Goal: Task Accomplishment & Management: Manage account settings

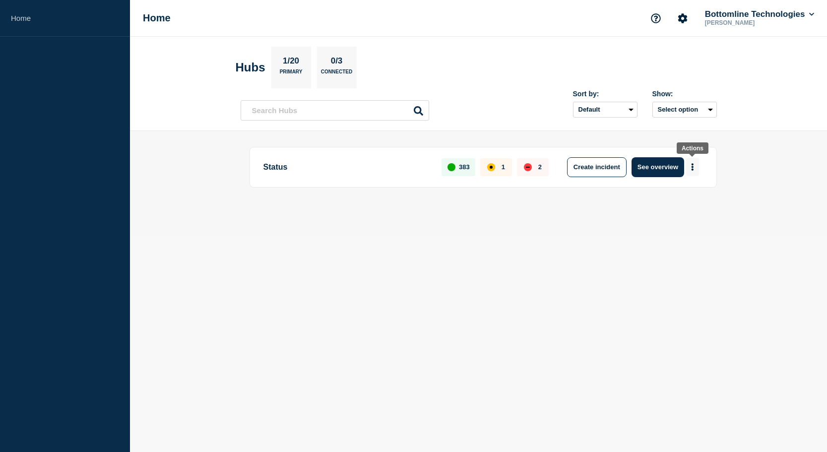
click at [691, 166] on icon "More actions" at bounding box center [692, 166] width 3 height 7
drag, startPoint x: 525, startPoint y: 225, endPoint x: 582, endPoint y: 211, distance: 58.7
click at [527, 225] on main "Status 383 1 2 Create incident See overview" at bounding box center [478, 184] width 697 height 106
click at [660, 165] on button "See overview" at bounding box center [657, 167] width 53 height 20
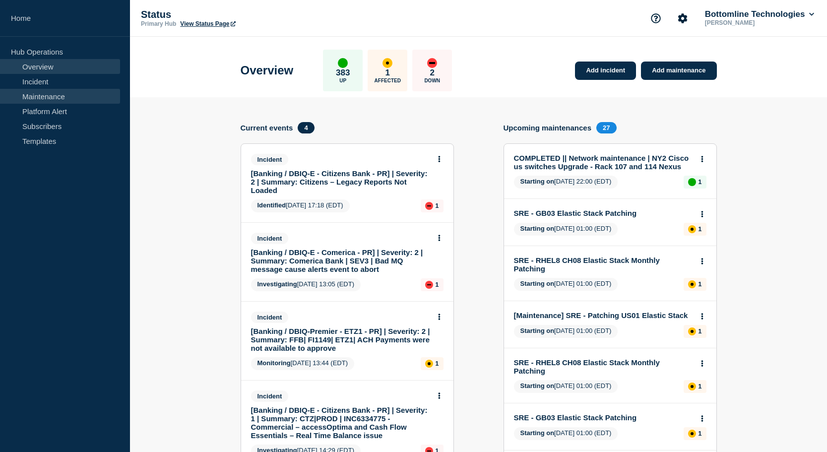
click at [55, 95] on link "Maintenance" at bounding box center [60, 96] width 120 height 15
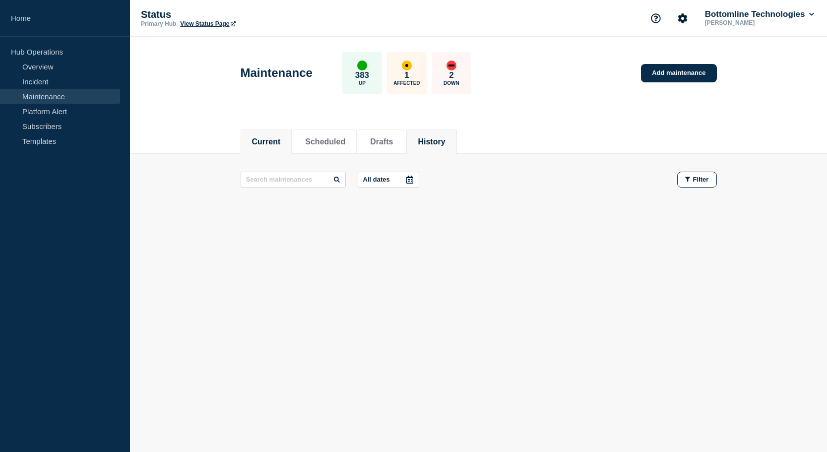
click at [417, 132] on li "History" at bounding box center [431, 141] width 50 height 24
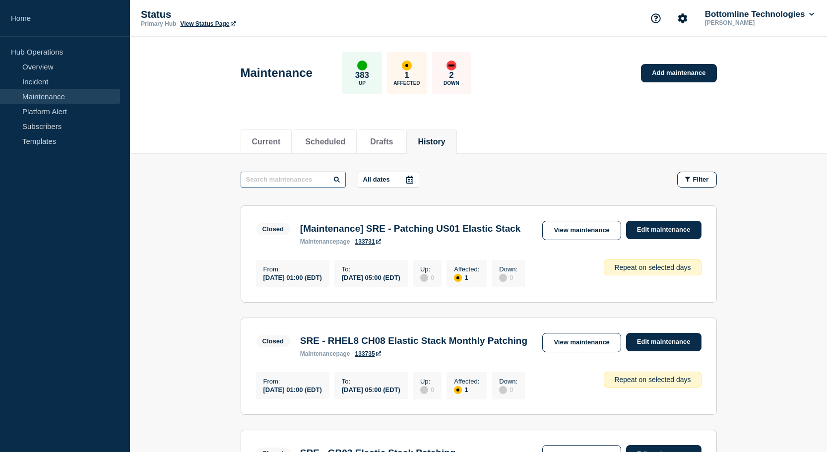
click at [274, 177] on input "text" at bounding box center [293, 180] width 105 height 16
type input "SRX"
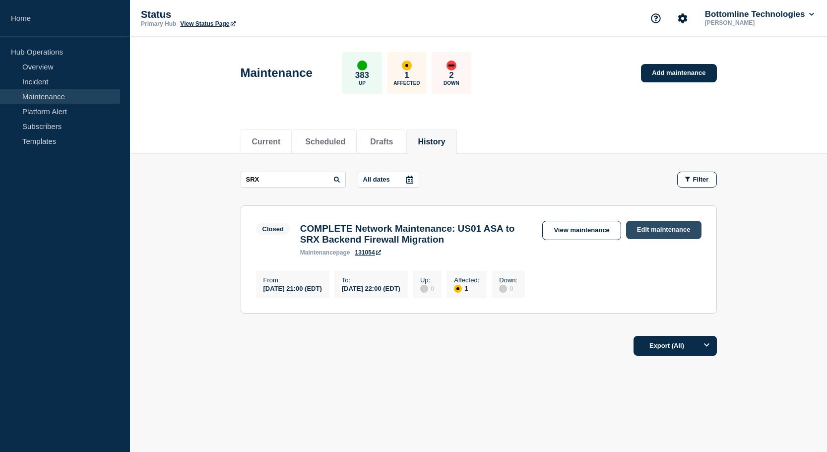
click at [654, 232] on link "Edit maintenance" at bounding box center [663, 230] width 75 height 18
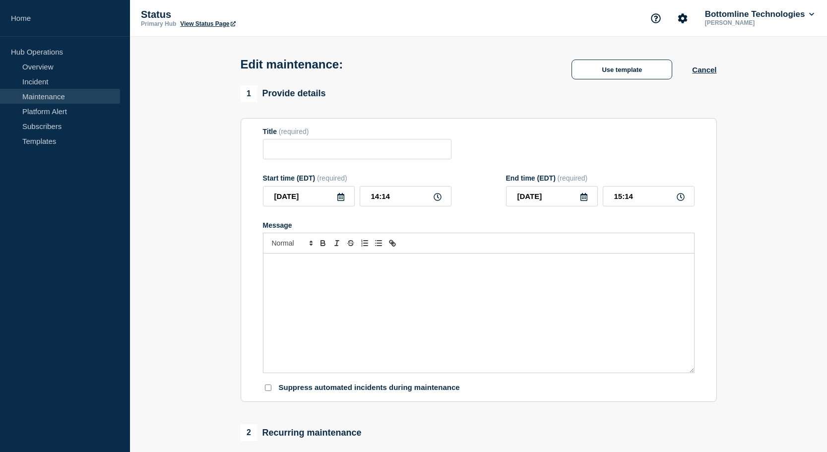
type input "COMPLETE Network Maintenance: US01 ASA to SRX Backend Firewall Migration"
type input "[DATE]"
type input "21:00"
type input "[DATE]"
type input "22:00"
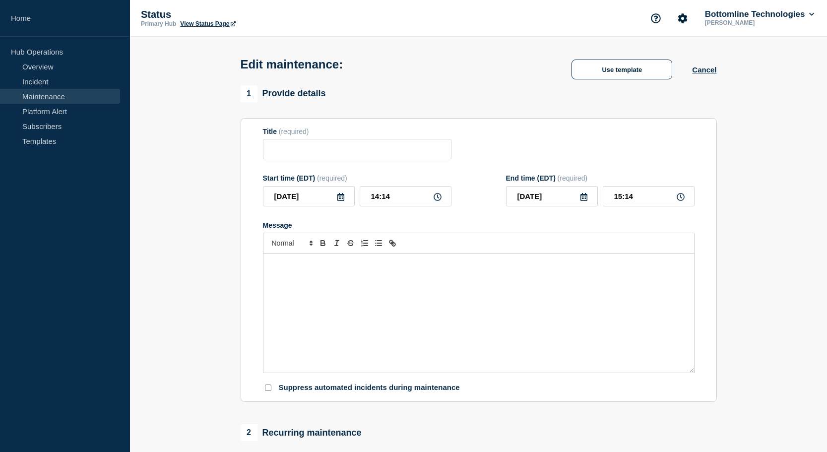
checkbox input "true"
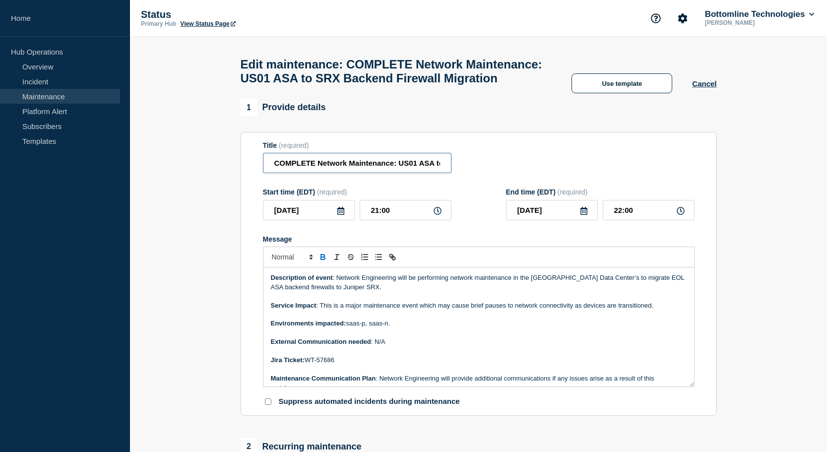
drag, startPoint x: 317, startPoint y: 171, endPoint x: 242, endPoint y: 171, distance: 75.4
click at [242, 171] on section "Title (required) COMPLETE Network Maintenance: US01 ASA to SRX Backend Firewall…" at bounding box center [479, 274] width 476 height 284
drag, startPoint x: 373, startPoint y: 167, endPoint x: 413, endPoint y: 167, distance: 39.7
click at [376, 167] on input "Network Maintenance: US01 ASA to SRX Backend Firewall Migration" at bounding box center [357, 163] width 188 height 20
type input "Network Maintenance: US00 ASA to SRX Backend Firewall Migration"
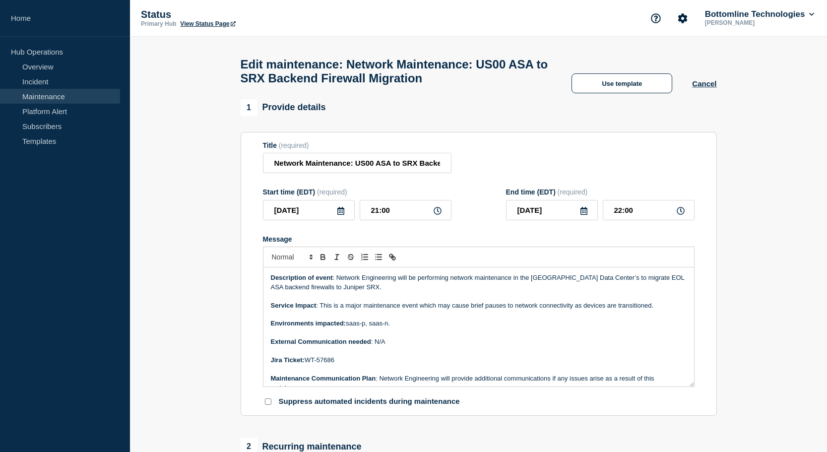
click at [343, 364] on p "Jira Ticket: WT-57686" at bounding box center [479, 360] width 416 height 9
drag, startPoint x: 546, startPoint y: 288, endPoint x: 558, endPoint y: 289, distance: 12.4
click at [546, 288] on p "Description of event : Network Engineering will be performing network maintenan…" at bounding box center [479, 282] width 416 height 18
drag, startPoint x: 350, startPoint y: 169, endPoint x: 488, endPoint y: 172, distance: 138.9
click at [488, 172] on div "Title (required) Network Maintenance: US00 ASA to SRX Backend Firewall Migration" at bounding box center [478, 157] width 431 height 32
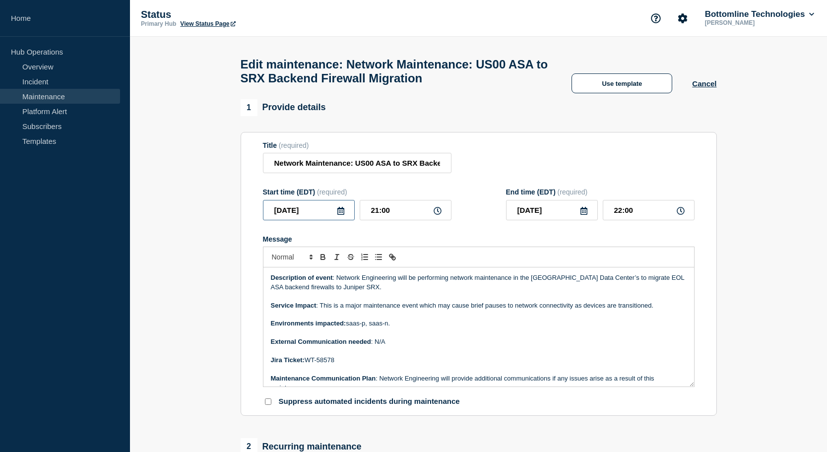
click at [345, 220] on input "[DATE]" at bounding box center [309, 210] width 92 height 20
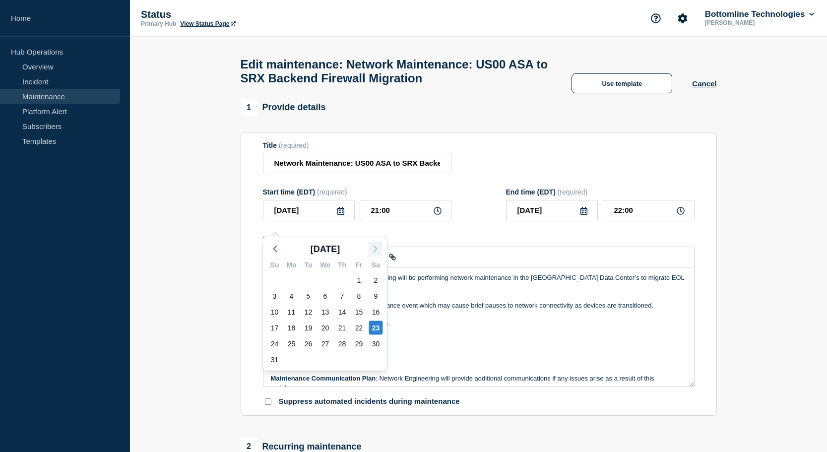
click at [374, 246] on polyline "button" at bounding box center [375, 249] width 3 height 6
click at [379, 309] on div "20" at bounding box center [376, 312] width 14 height 14
type input "[DATE]"
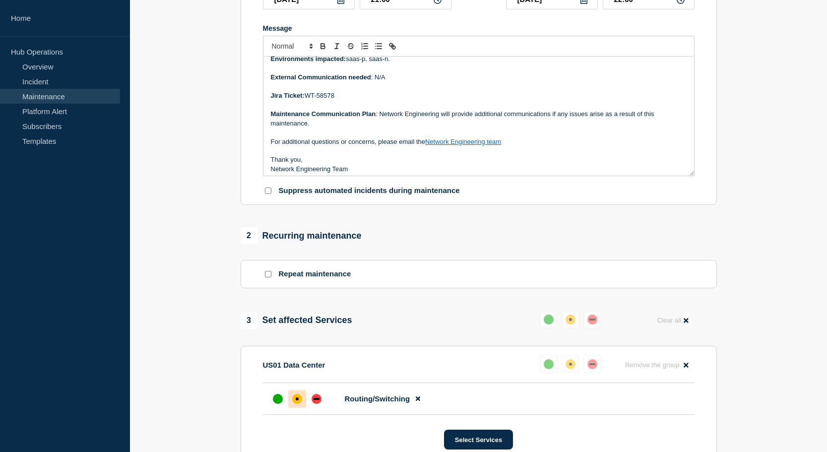
scroll to position [212, 0]
click at [267, 276] on input "Repeat maintenance" at bounding box center [268, 273] width 6 height 6
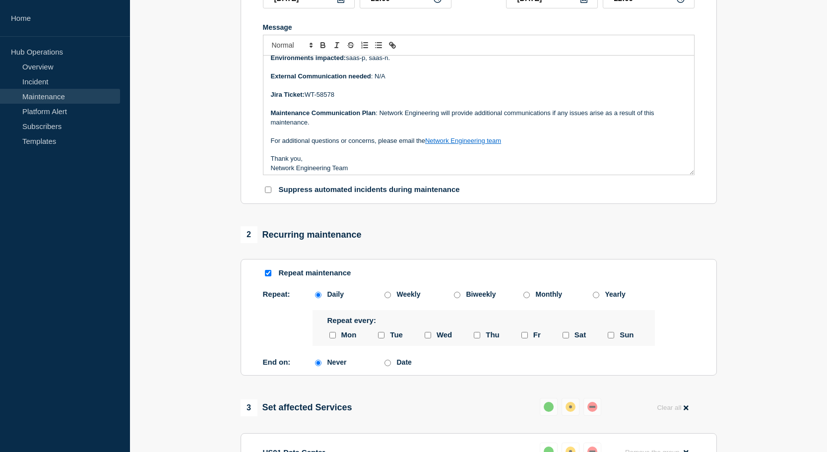
click at [265, 276] on input "Repeat maintenance" at bounding box center [268, 273] width 6 height 6
checkbox input "false"
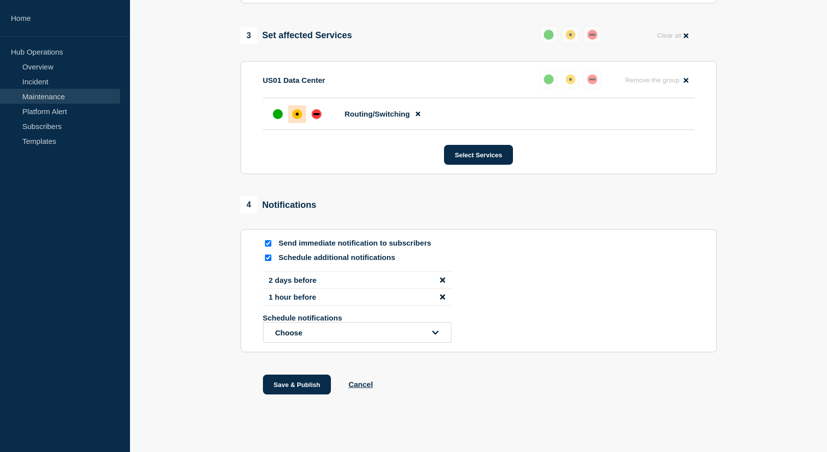
scroll to position [496, 0]
click at [418, 116] on icon at bounding box center [418, 113] width 4 height 4
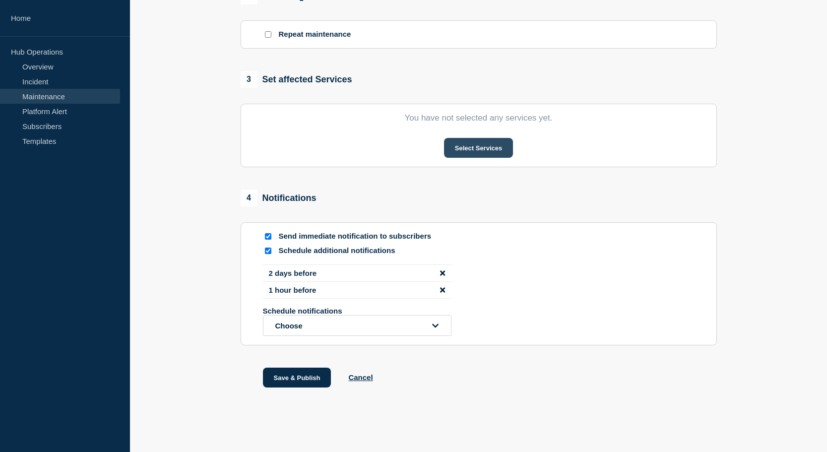
click at [486, 142] on button "Select Services" at bounding box center [478, 148] width 69 height 20
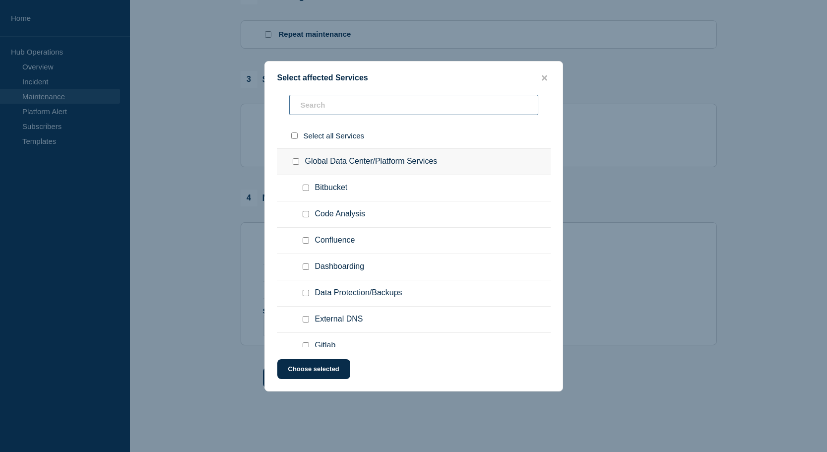
click at [317, 104] on input "text" at bounding box center [413, 105] width 249 height 20
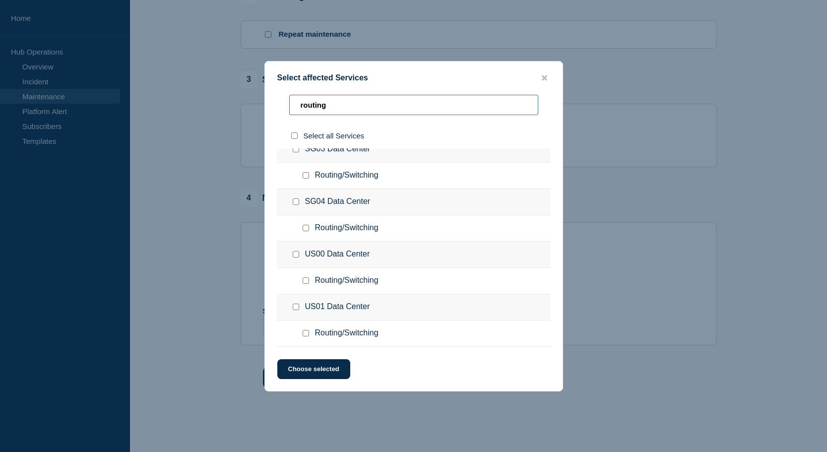
scroll to position [293, 0]
type input "routing"
click at [305, 281] on input "Routing/Switching checkbox" at bounding box center [305, 280] width 6 height 6
checkbox input "true"
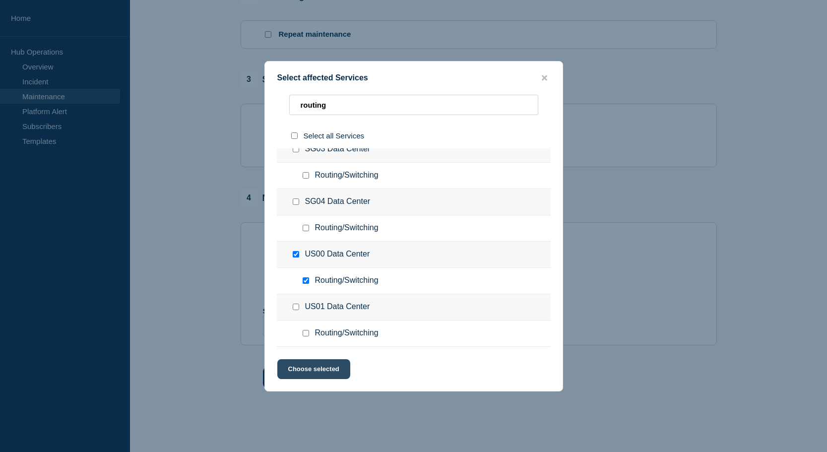
click at [323, 369] on button "Choose selected" at bounding box center [313, 369] width 73 height 20
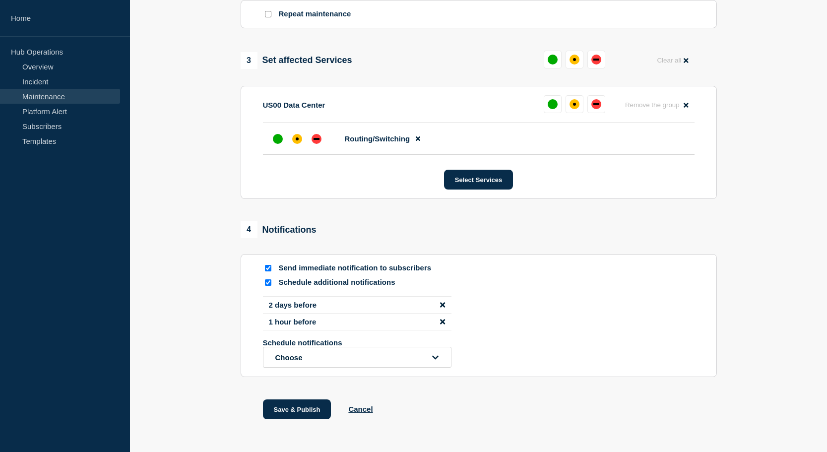
click at [417, 367] on button "Choose" at bounding box center [357, 357] width 188 height 21
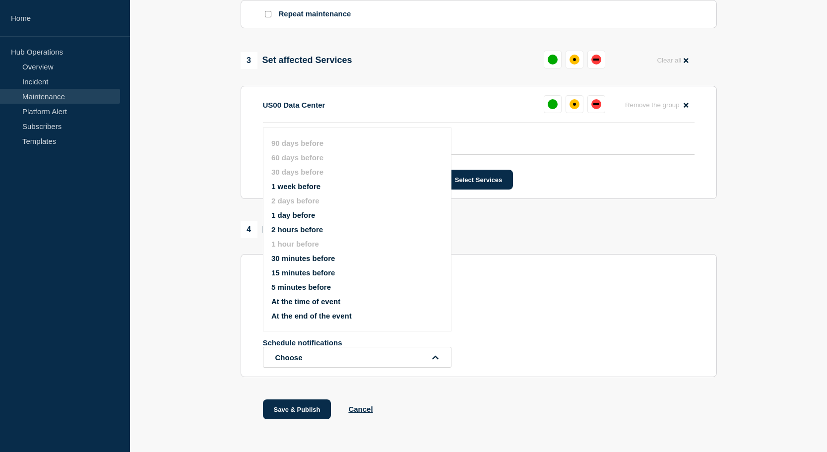
click at [306, 190] on button "1 week before" at bounding box center [295, 186] width 49 height 8
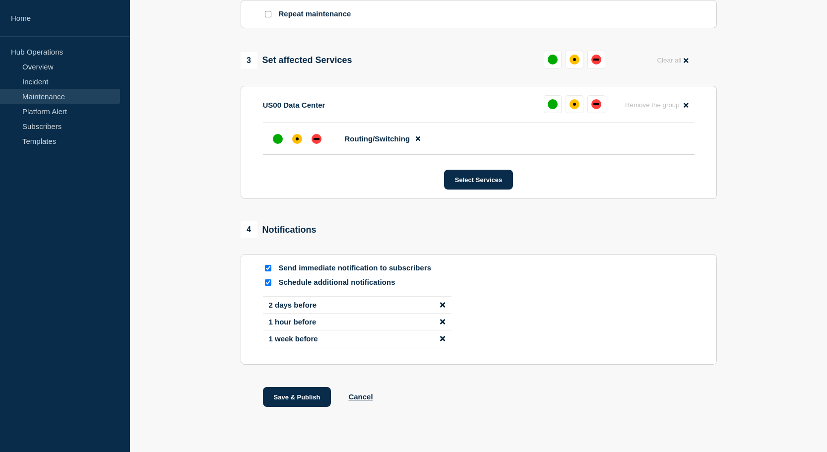
click at [443, 324] on icon "disable notification 1 hour before" at bounding box center [442, 321] width 5 height 5
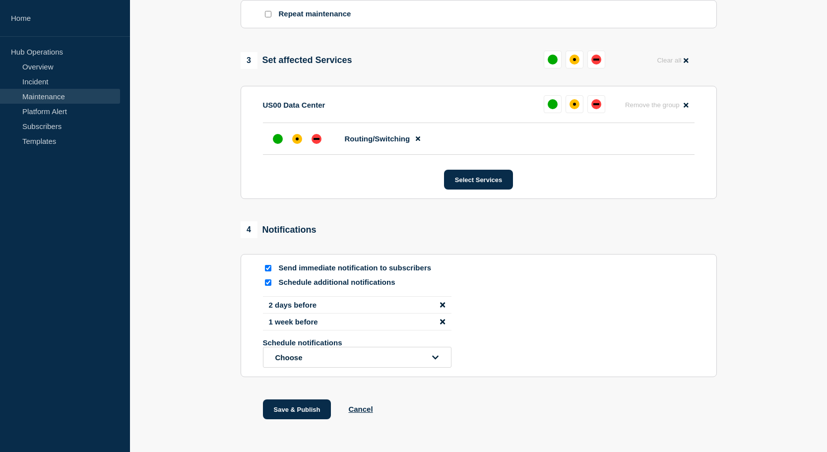
click at [437, 361] on icon "open dropdown" at bounding box center [435, 357] width 6 height 7
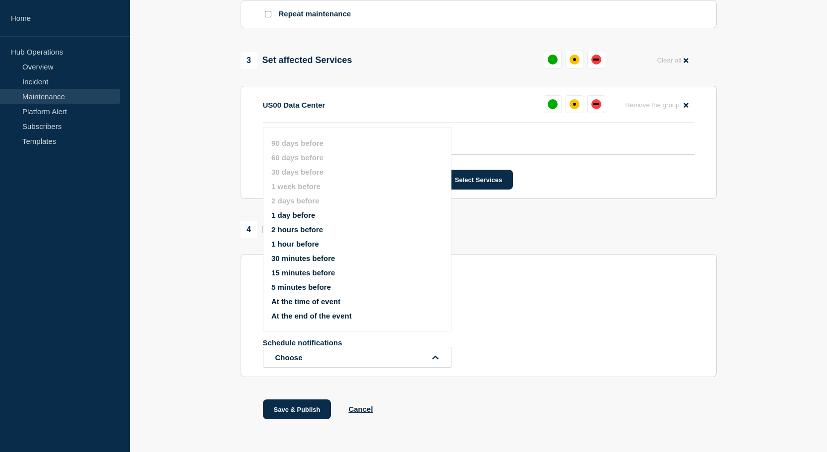
click at [310, 248] on button "1 hour before" at bounding box center [295, 244] width 48 height 8
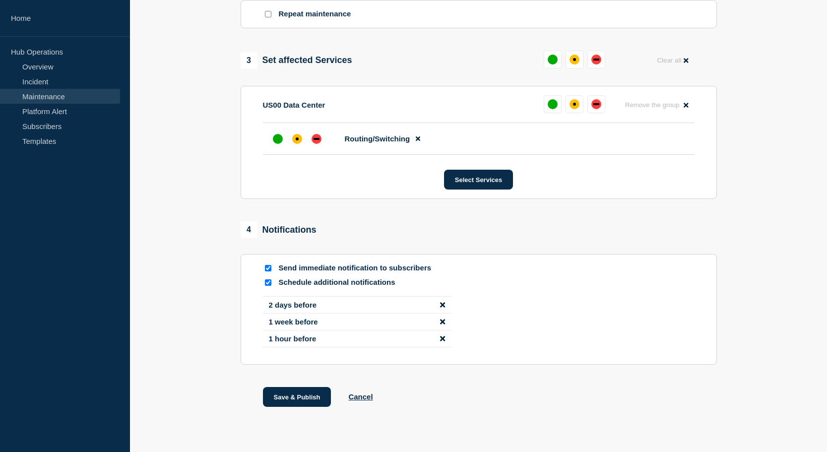
click at [442, 308] on icon "disable notification 2 days before" at bounding box center [442, 304] width 5 height 7
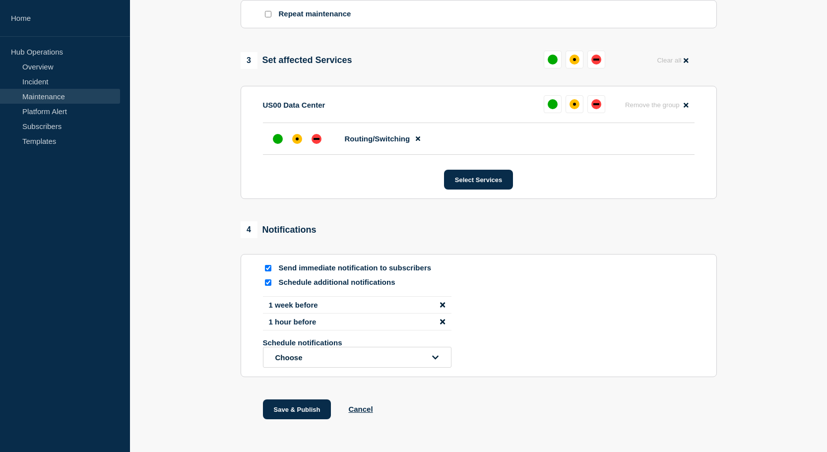
click at [441, 307] on icon "disable notification 1 week before" at bounding box center [442, 304] width 5 height 5
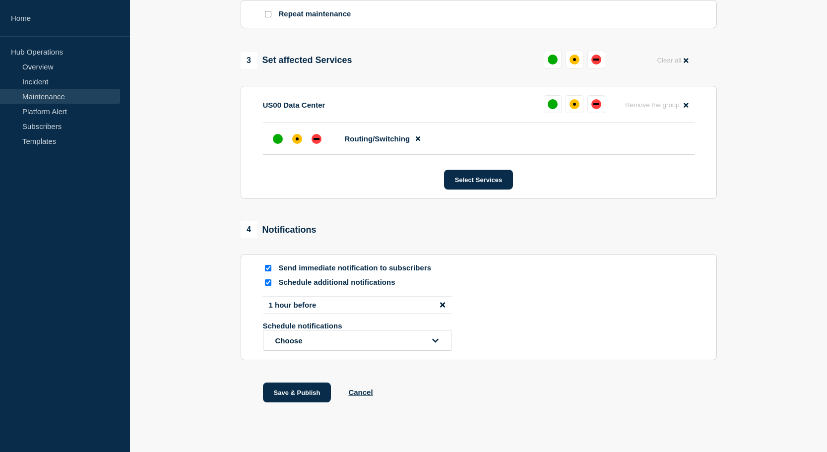
click at [441, 307] on icon "disable notification 1 hour before" at bounding box center [442, 304] width 5 height 5
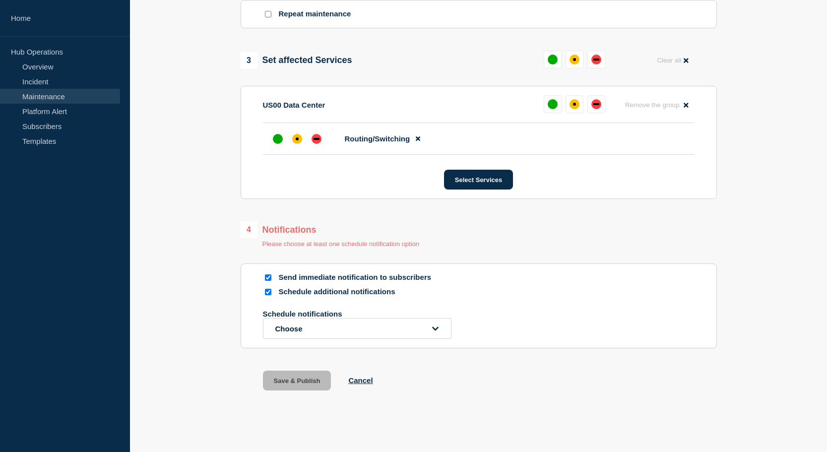
click at [435, 332] on icon "open dropdown" at bounding box center [435, 328] width 6 height 7
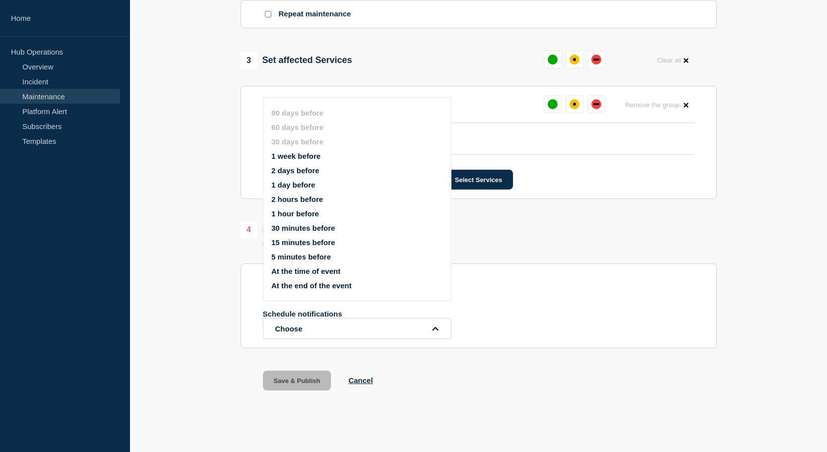
click at [301, 218] on button "1 hour before" at bounding box center [295, 213] width 48 height 8
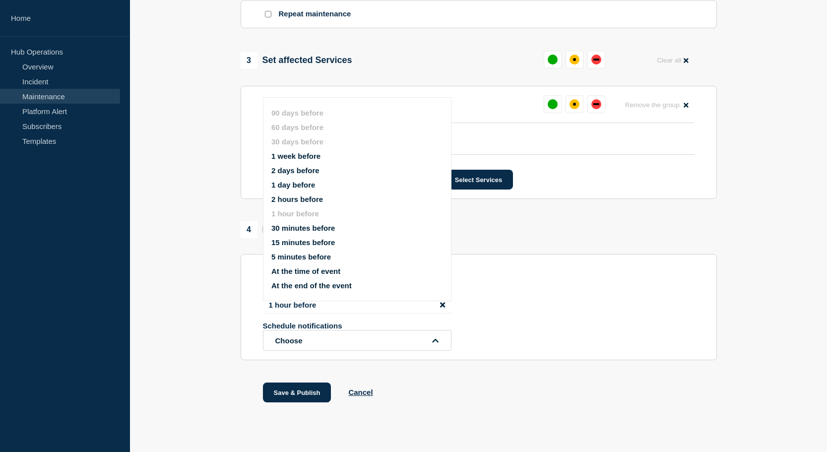
click at [409, 351] on button "Choose" at bounding box center [357, 340] width 188 height 21
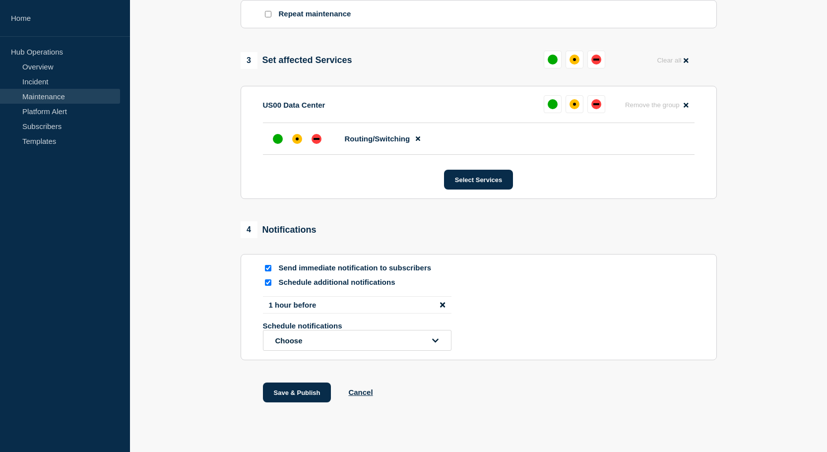
click at [422, 351] on button "Choose" at bounding box center [357, 340] width 188 height 21
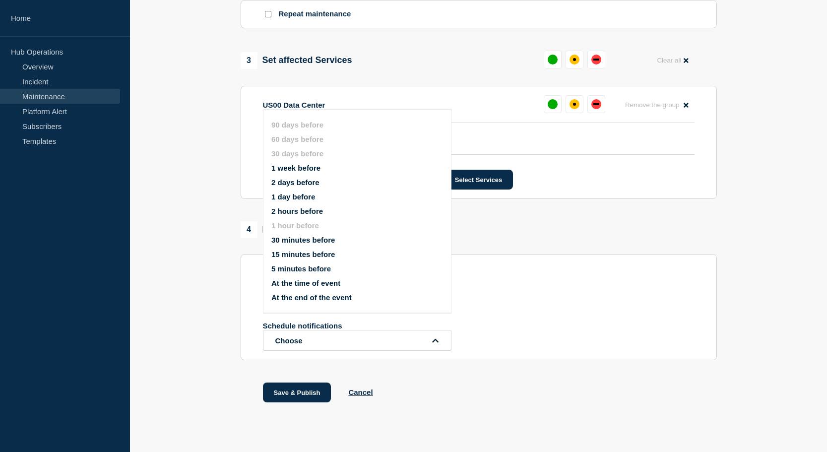
click at [296, 186] on button "2 days before" at bounding box center [295, 182] width 48 height 8
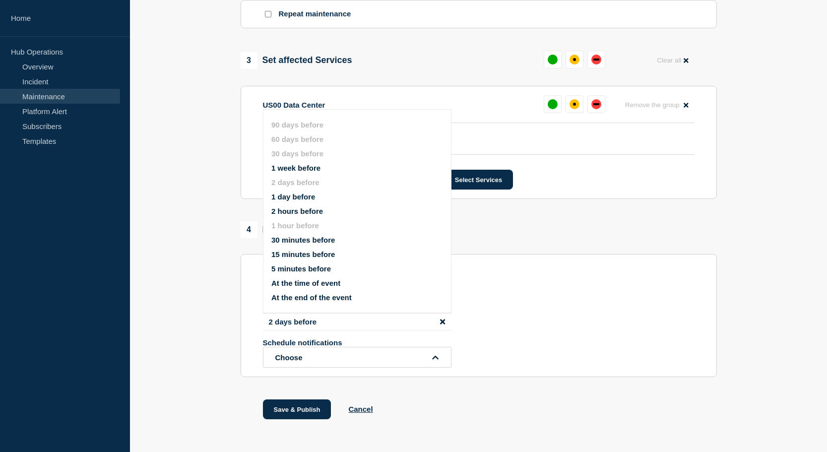
click at [438, 361] on icon "open dropdown" at bounding box center [435, 357] width 6 height 7
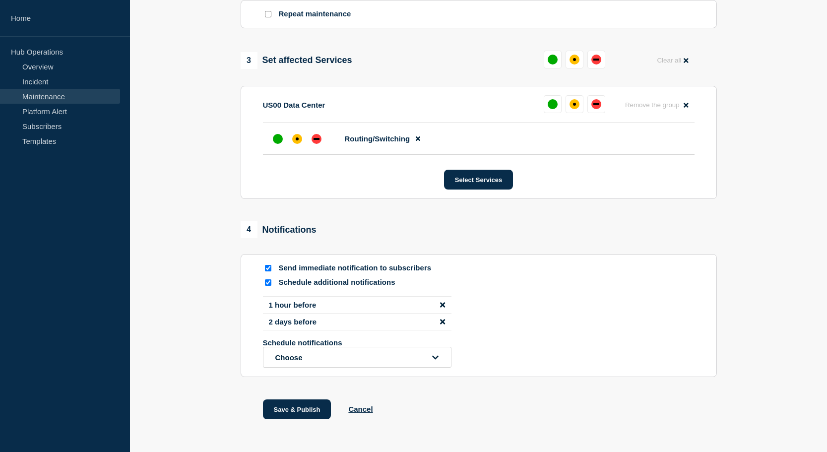
click at [437, 361] on icon "open dropdown" at bounding box center [435, 357] width 6 height 7
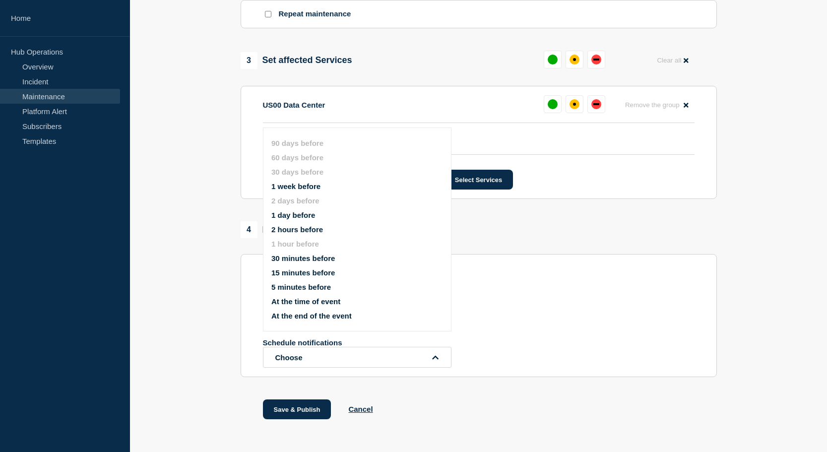
click at [301, 189] on button "1 week before" at bounding box center [295, 186] width 49 height 8
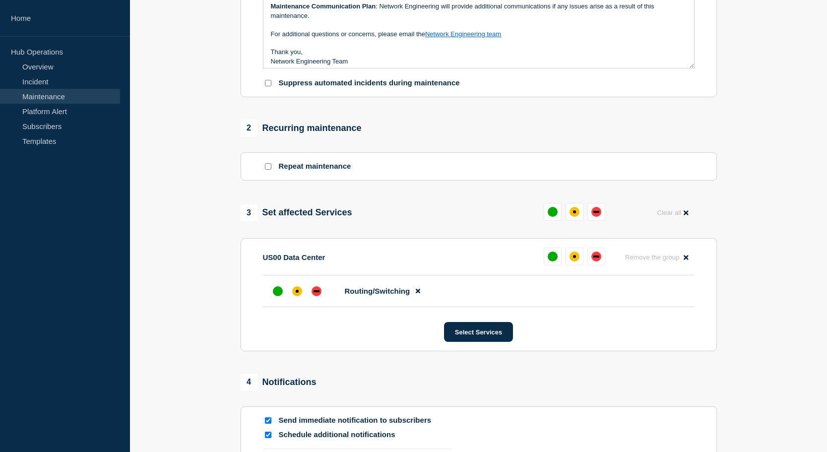
scroll to position [320, 0]
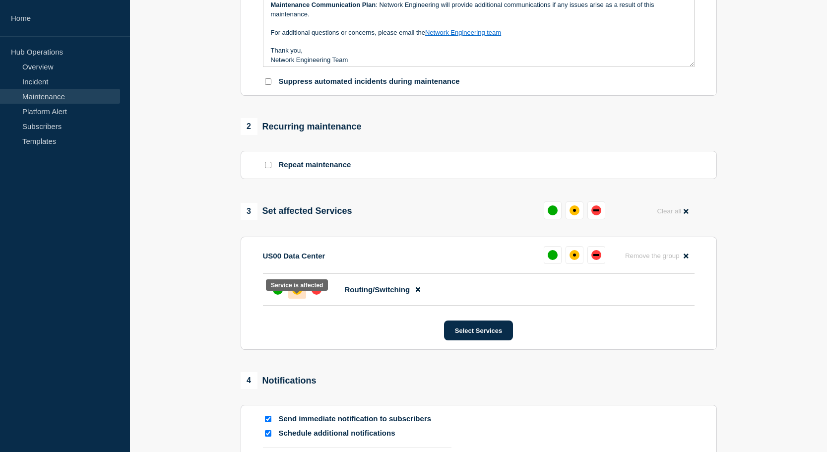
click at [298, 291] on div "affected" at bounding box center [297, 289] width 3 height 3
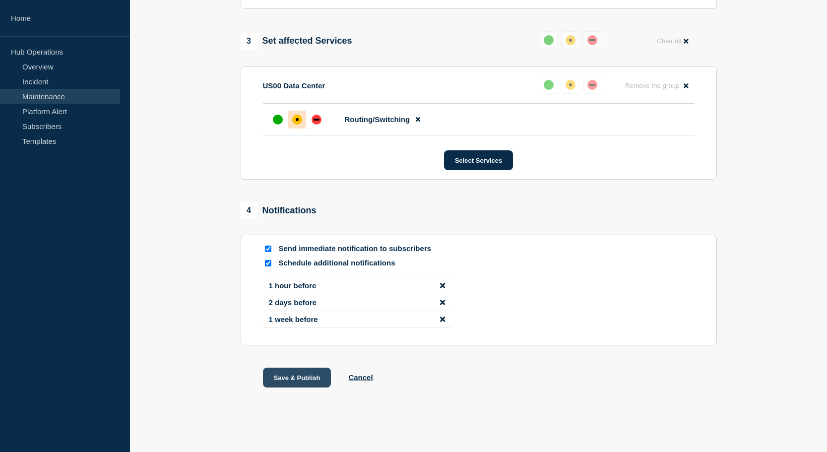
click at [306, 375] on button "Save & Publish" at bounding box center [297, 377] width 68 height 20
